Goal: Task Accomplishment & Management: Use online tool/utility

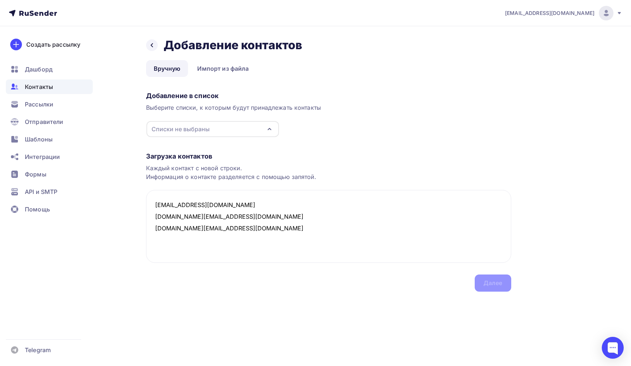
paste textarea "[EMAIL_ADDRESS][DOMAIN_NAME]"
type textarea "[EMAIL_ADDRESS][DOMAIN_NAME] [DOMAIN_NAME][EMAIL_ADDRESS][DOMAIN_NAME] [DOMAIN_…"
click at [265, 130] on icon "button" at bounding box center [269, 129] width 9 height 9
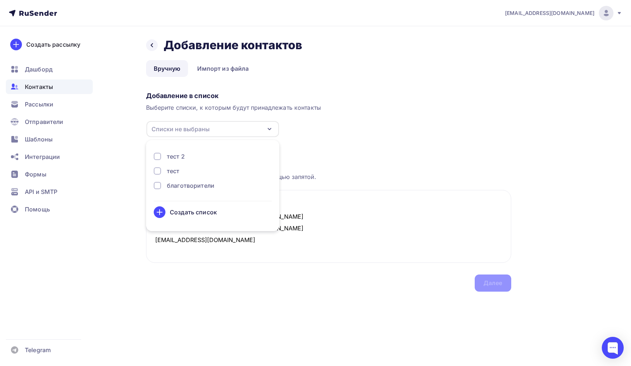
click at [199, 188] on div "благотворители" at bounding box center [190, 185] width 47 height 9
click at [498, 281] on div "Далее" at bounding box center [492, 283] width 19 height 8
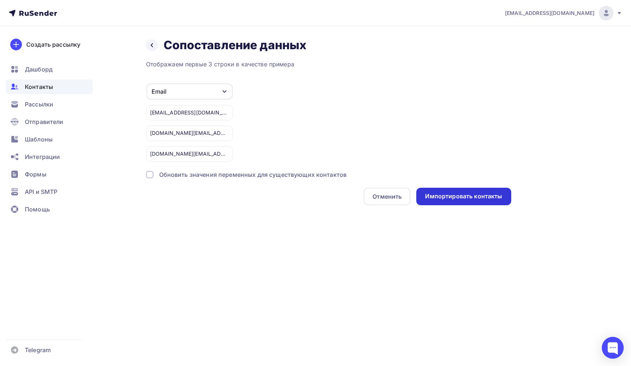
click at [469, 196] on div "Импортировать контакты" at bounding box center [463, 196] width 77 height 8
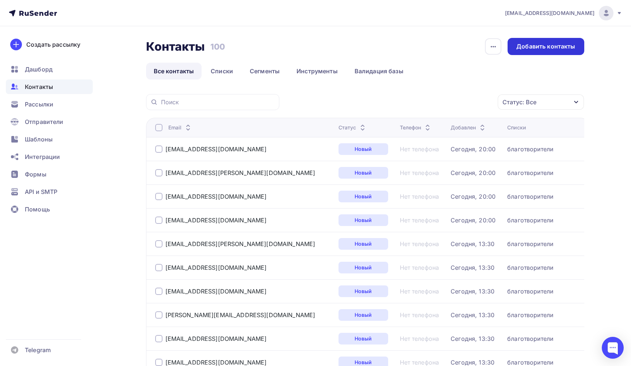
click at [542, 48] on div "Добавить контакты" at bounding box center [545, 46] width 59 height 8
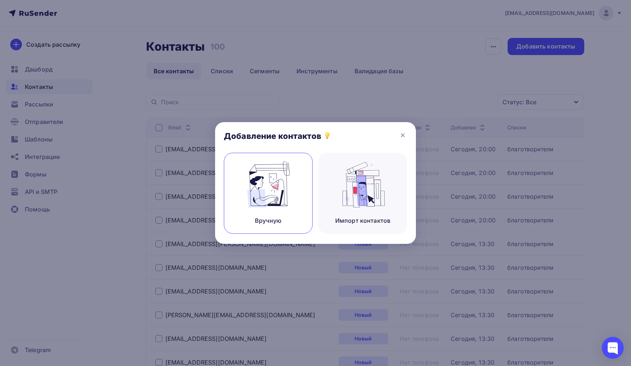
click at [272, 199] on img at bounding box center [268, 185] width 49 height 46
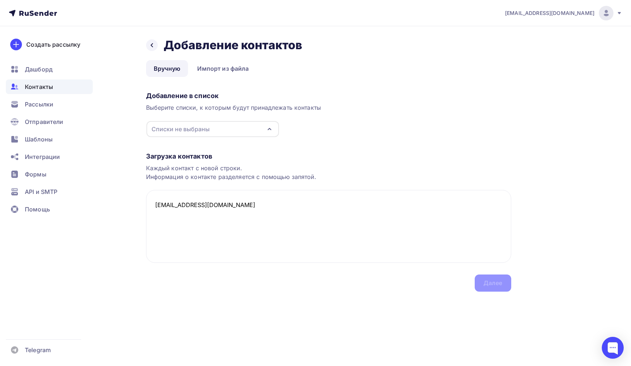
click at [269, 129] on icon "button" at bounding box center [269, 129] width 9 height 9
type textarea "mr.tatiana86@mail.ru"
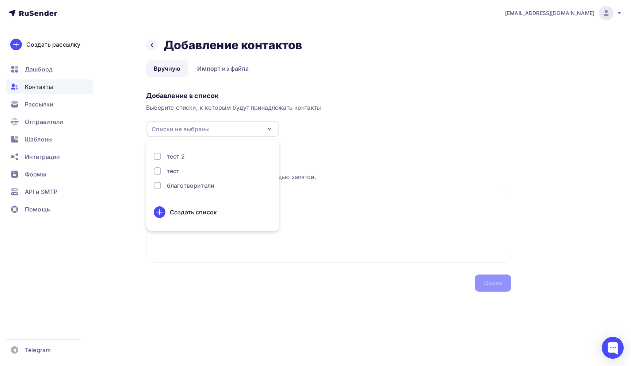
click at [206, 186] on div "благотворители" at bounding box center [190, 185] width 47 height 9
click at [498, 285] on div "Далее" at bounding box center [492, 283] width 19 height 8
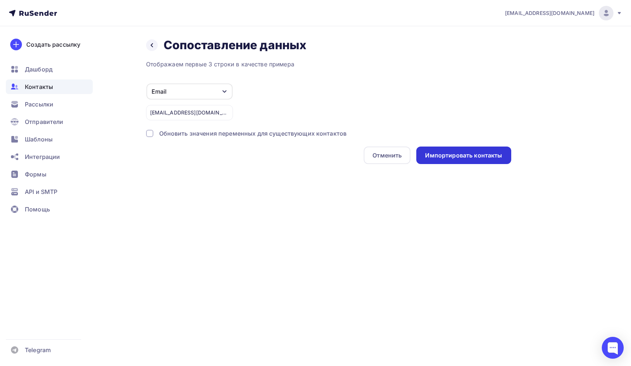
click at [449, 160] on div "Импортировать контакты" at bounding box center [463, 156] width 95 height 18
